Goal: Task Accomplishment & Management: Use online tool/utility

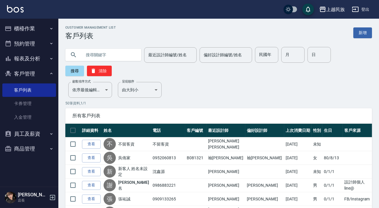
click at [102, 56] on input "text" at bounding box center [109, 55] width 55 height 16
type input "[PERSON_NAME]"
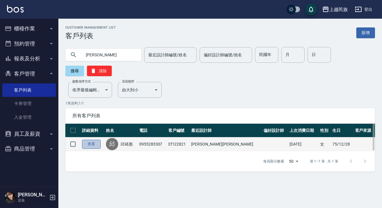
click at [91, 143] on link "查看" at bounding box center [91, 144] width 19 height 9
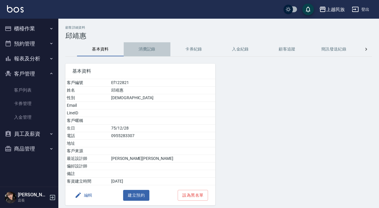
click at [152, 50] on button "消費記錄" at bounding box center [147, 49] width 47 height 14
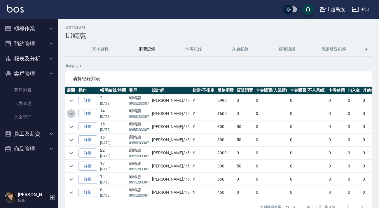
click at [73, 114] on icon "expand row" at bounding box center [71, 113] width 7 height 7
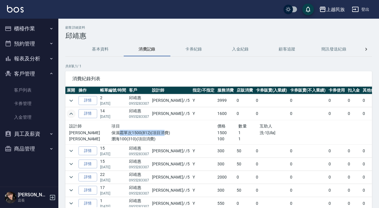
drag, startPoint x: 114, startPoint y: 133, endPoint x: 158, endPoint y: 134, distance: 43.8
click at [158, 134] on p "保濕霜單次1500(812)(項目消費)" at bounding box center [165, 133] width 106 height 6
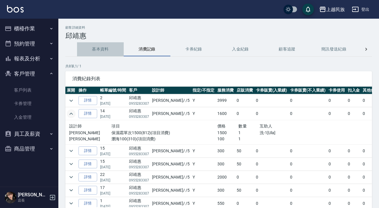
click at [98, 47] on button "基本資料" at bounding box center [100, 49] width 47 height 14
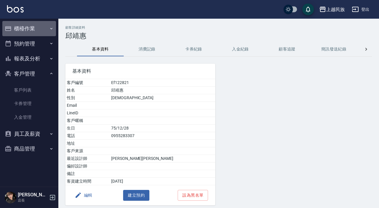
click at [28, 25] on button "櫃檯作業" at bounding box center [29, 28] width 54 height 15
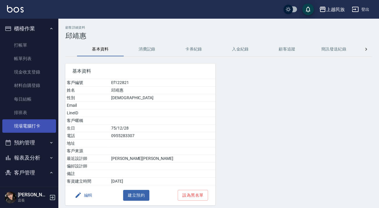
click at [39, 126] on link "現場電腦打卡" at bounding box center [29, 125] width 54 height 13
